Goal: Find specific page/section: Find specific page/section

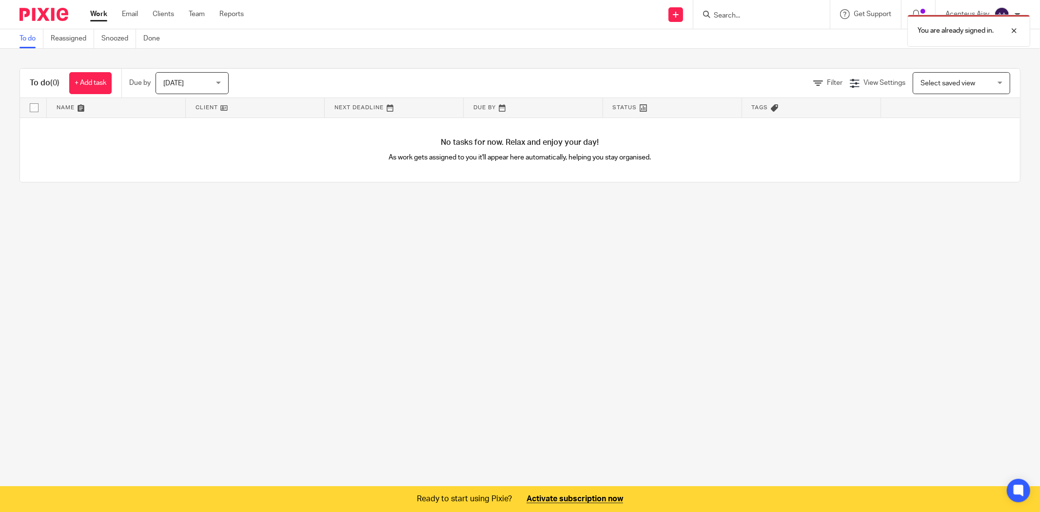
click at [719, 12] on div "You are already signed in." at bounding box center [775, 28] width 510 height 37
click at [724, 16] on div "You are already signed in." at bounding box center [775, 28] width 510 height 37
click at [713, 12] on div "You are already signed in." at bounding box center [775, 28] width 510 height 37
click at [713, 17] on div "You are already signed in." at bounding box center [775, 28] width 510 height 37
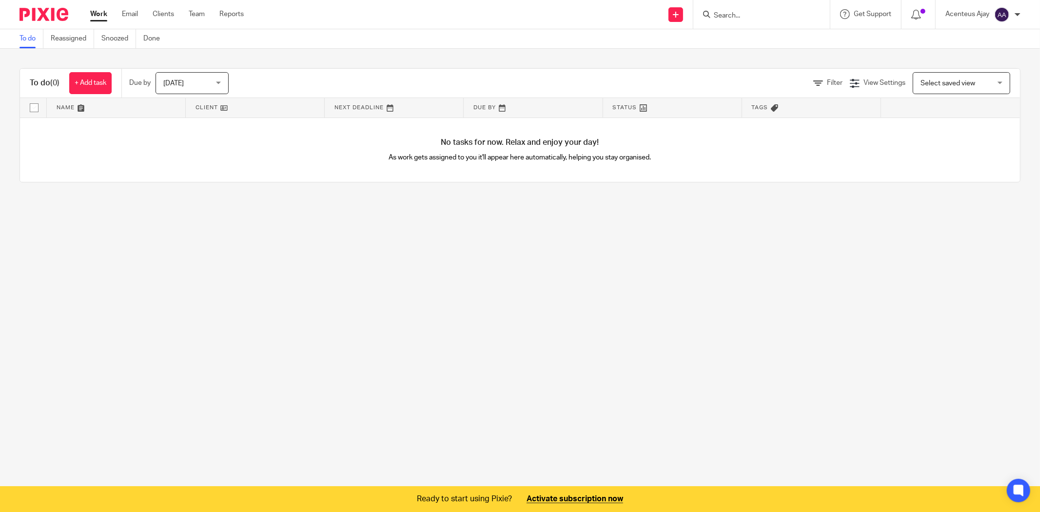
click at [747, 10] on form at bounding box center [764, 14] width 104 height 12
click at [743, 15] on input "Search" at bounding box center [756, 16] width 88 height 9
type input "sandpiper"
click at [751, 37] on link at bounding box center [783, 38] width 144 height 15
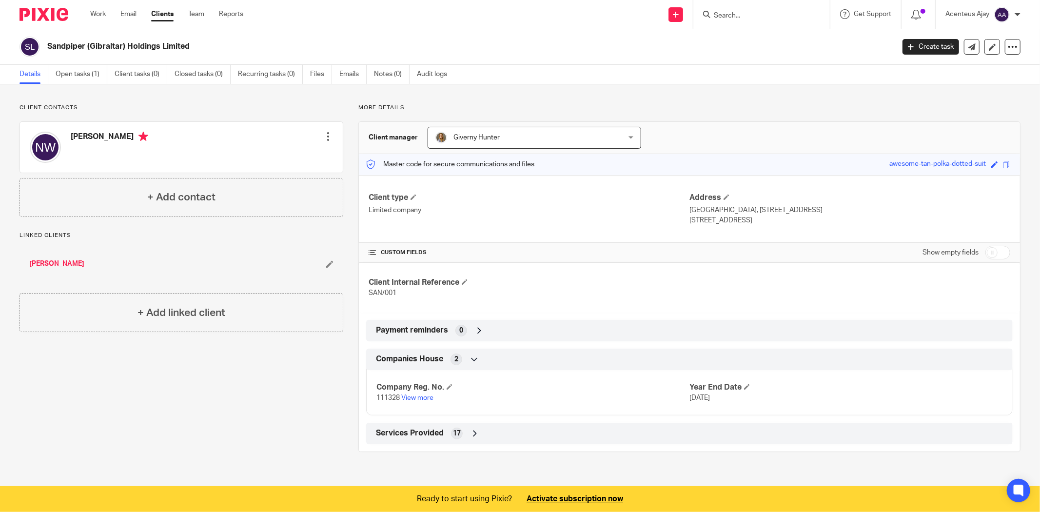
click at [143, 398] on div "Client contacts Neil Walker Edit contact Create client from contact Export data…" at bounding box center [173, 278] width 339 height 348
click at [83, 74] on link "Open tasks (1)" at bounding box center [82, 74] width 52 height 19
